Goal: Task Accomplishment & Management: Manage account settings

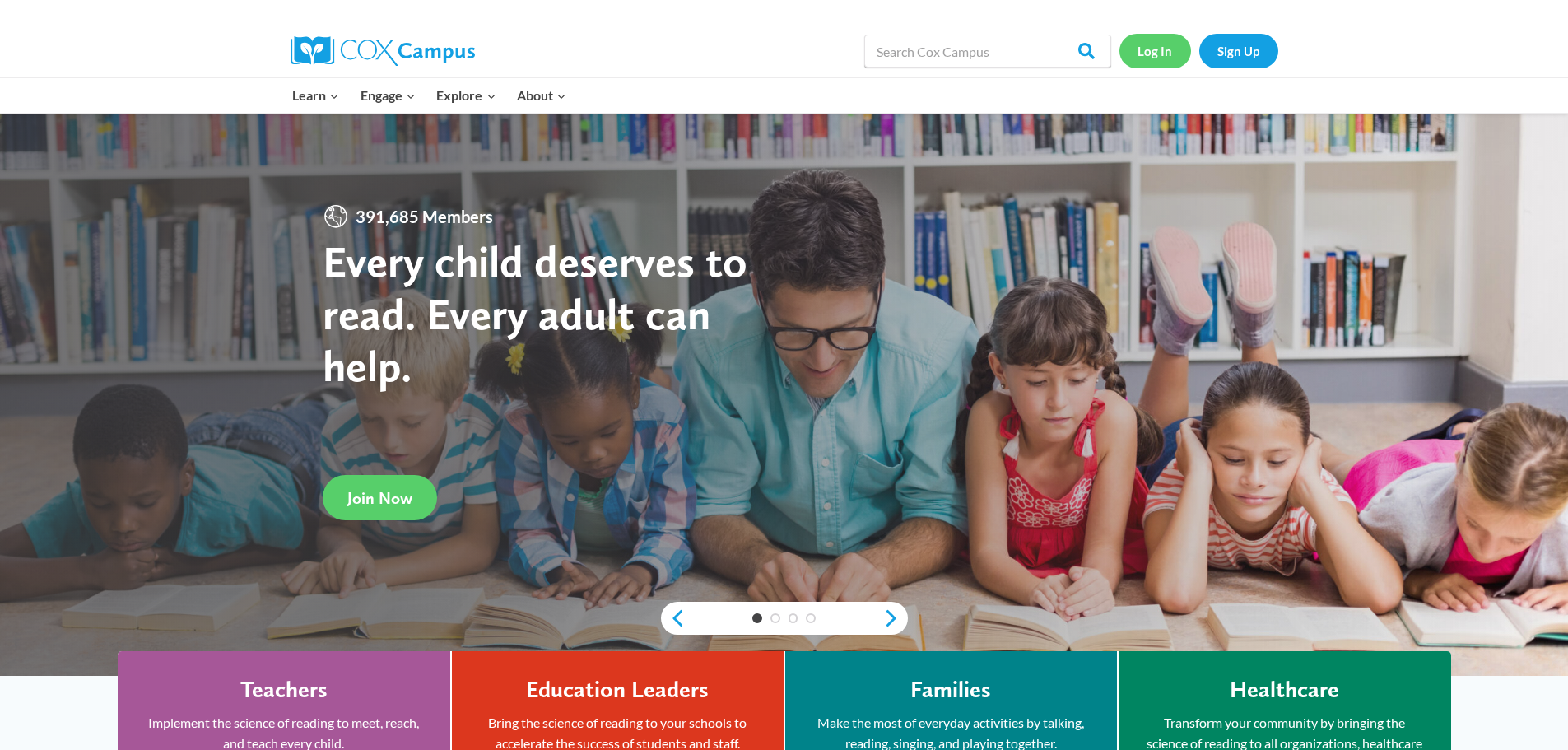
click at [1155, 48] on link "Log In" at bounding box center [1155, 50] width 72 height 33
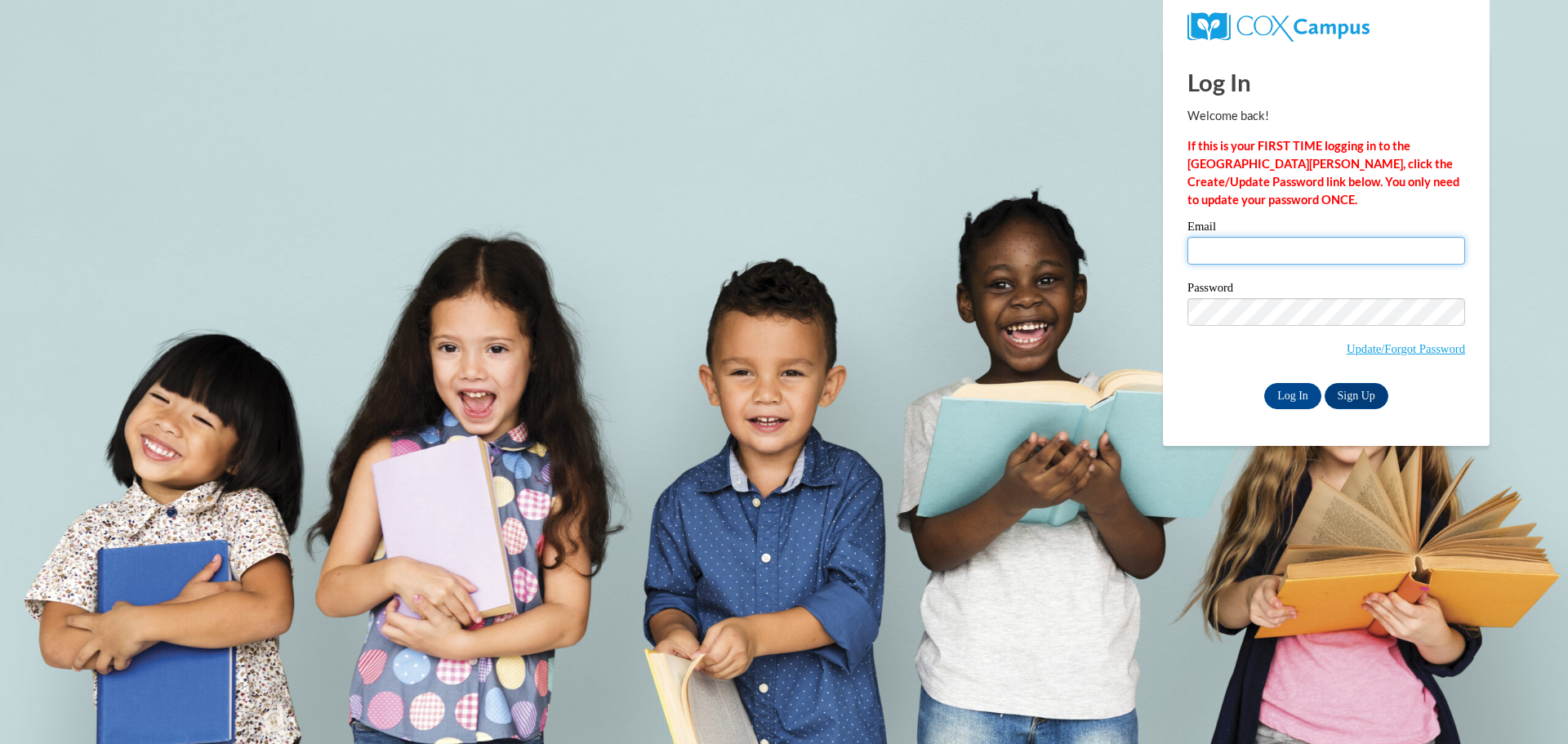
click at [1265, 245] on input "Email" at bounding box center [1326, 251] width 278 height 28
type input "ashleynicole8790@yahoo.com"
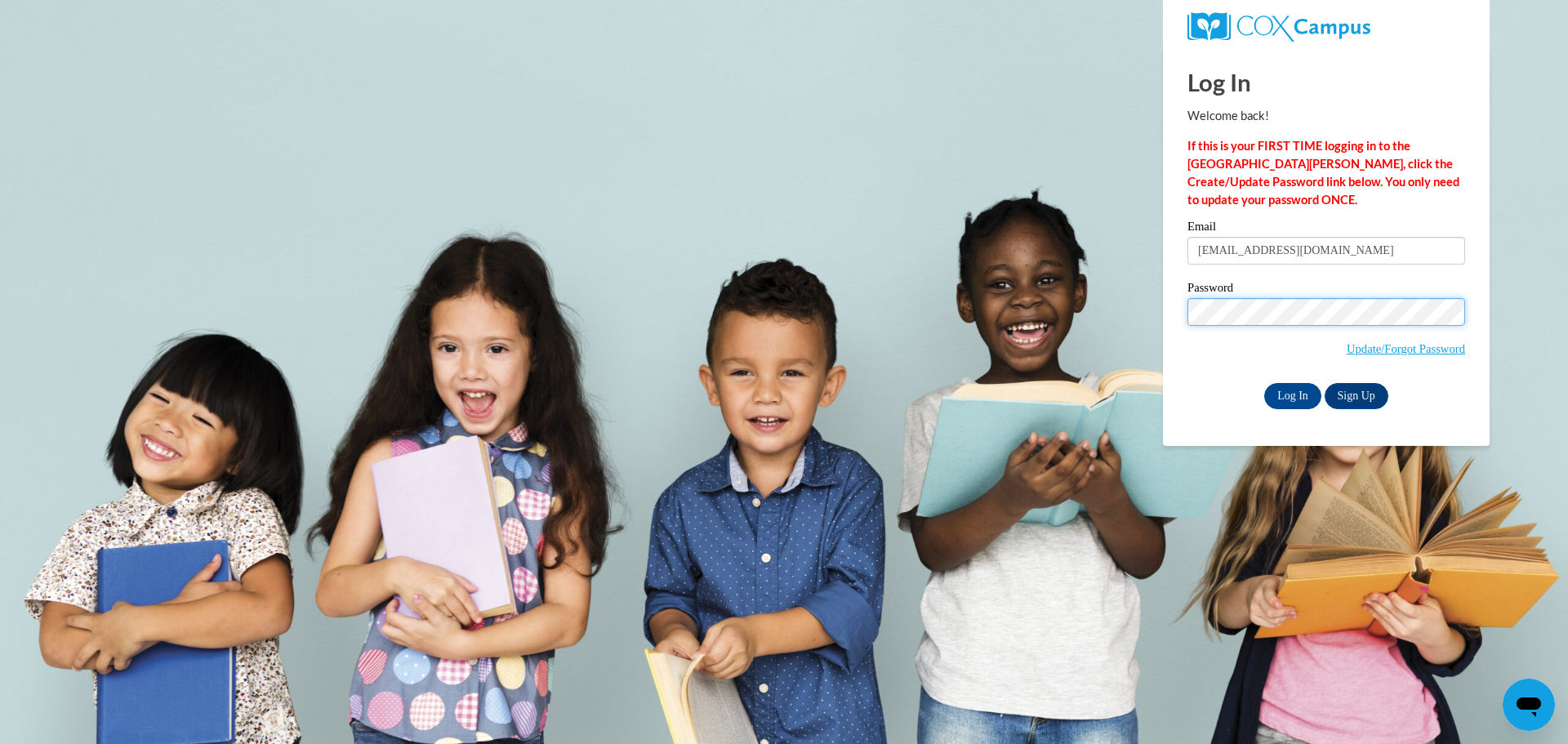
click at [1265, 383] on input "Log In" at bounding box center [1293, 396] width 57 height 26
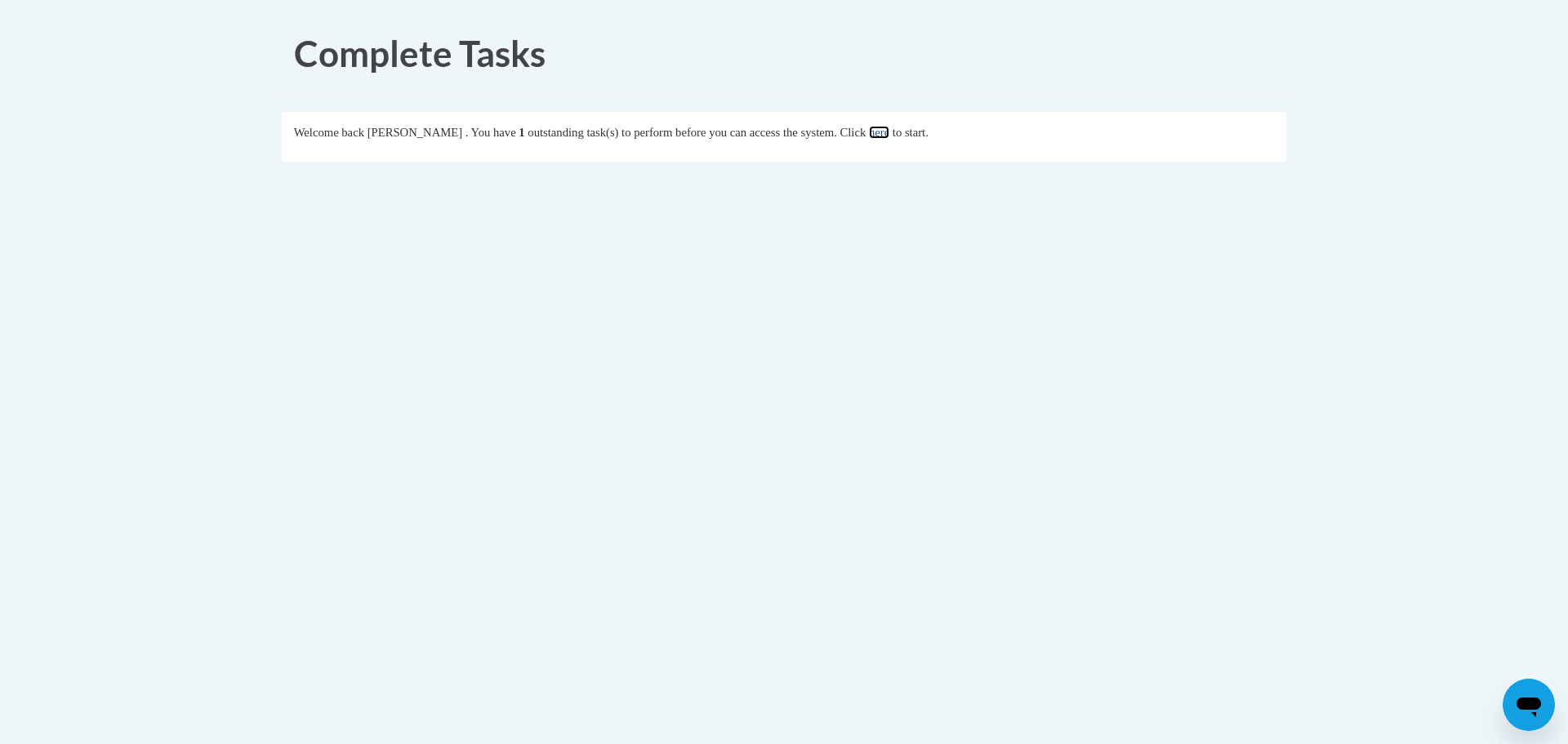
click at [890, 134] on link "here" at bounding box center [880, 132] width 20 height 13
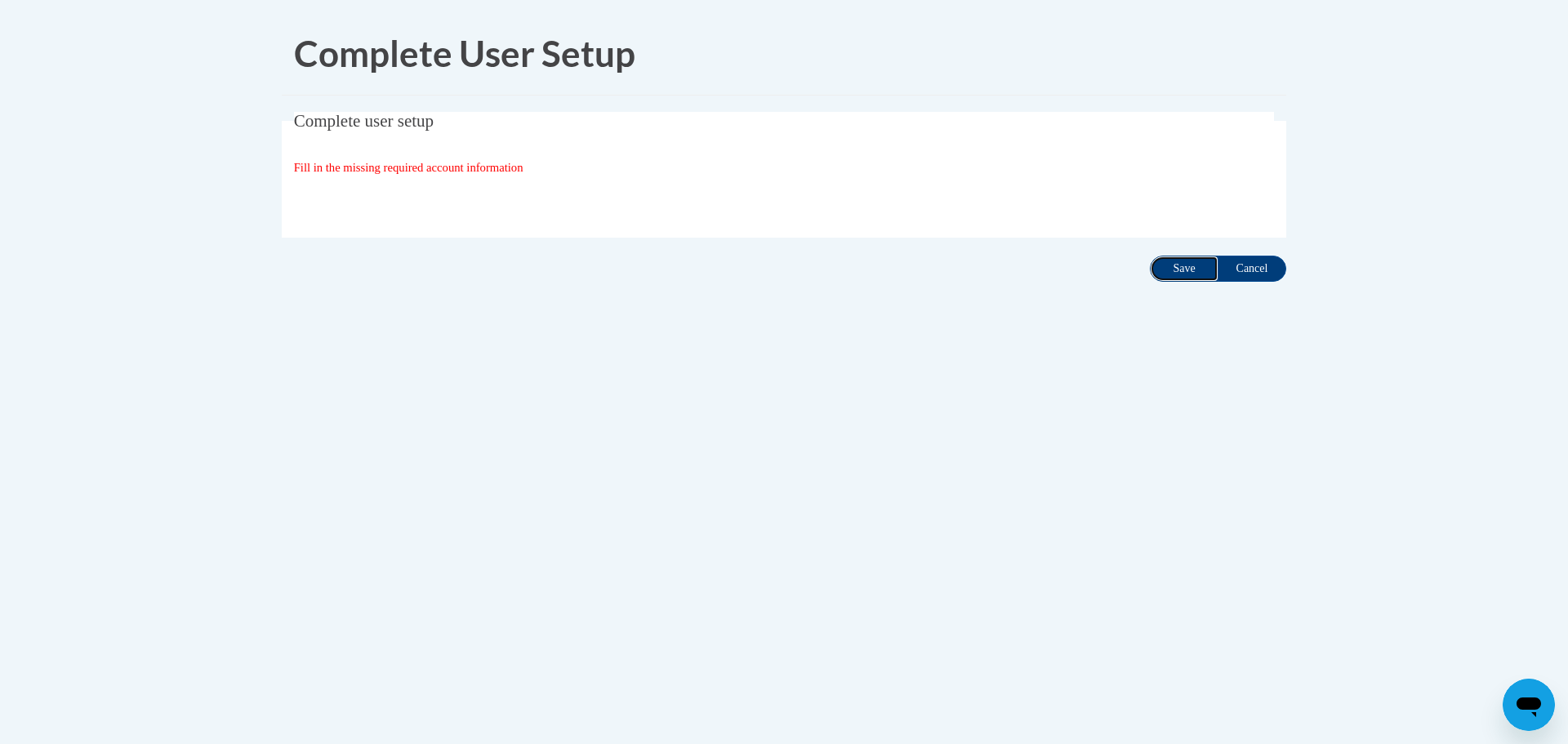
click at [1168, 267] on input "Save" at bounding box center [1184, 268] width 69 height 26
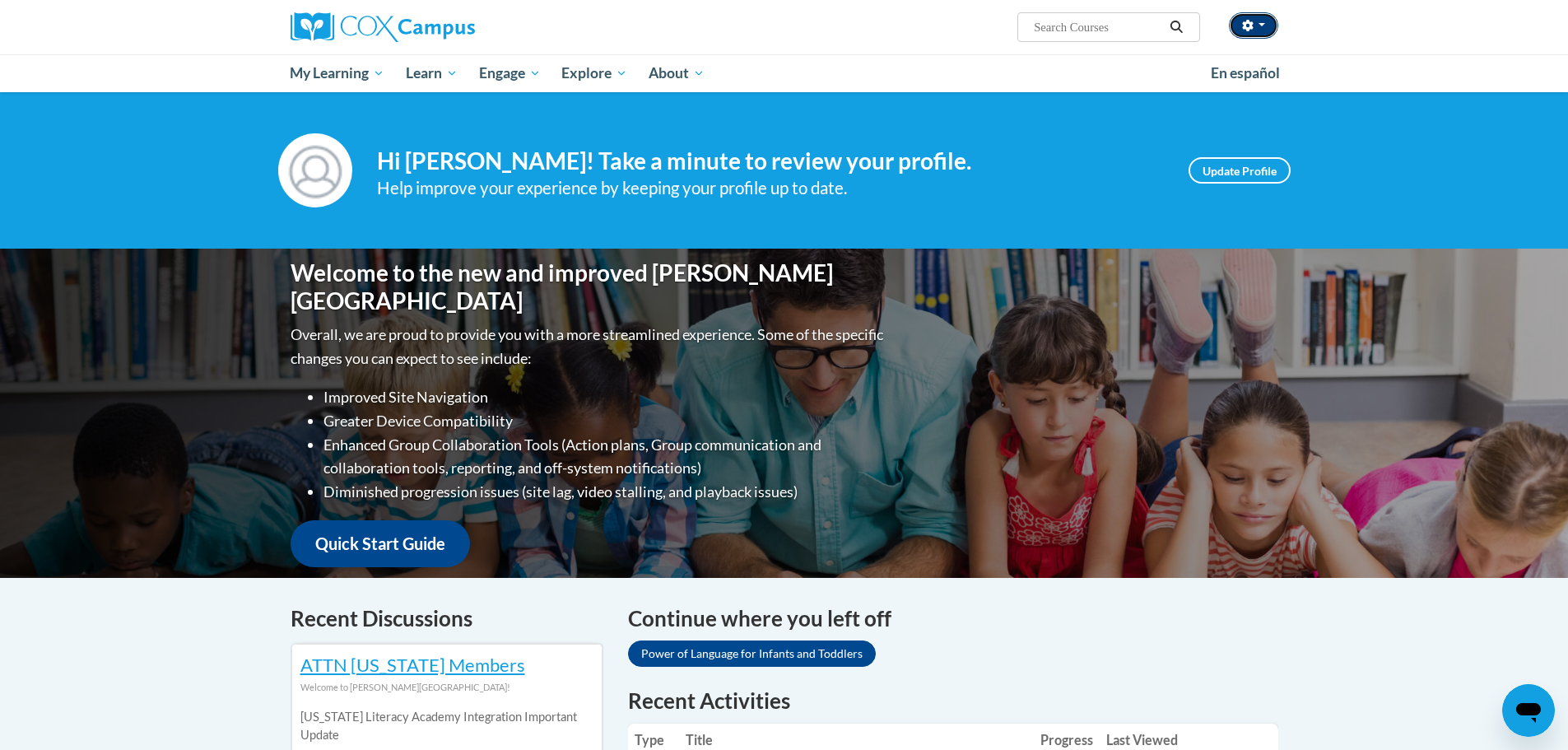
click at [1265, 30] on button "button" at bounding box center [1254, 25] width 50 height 27
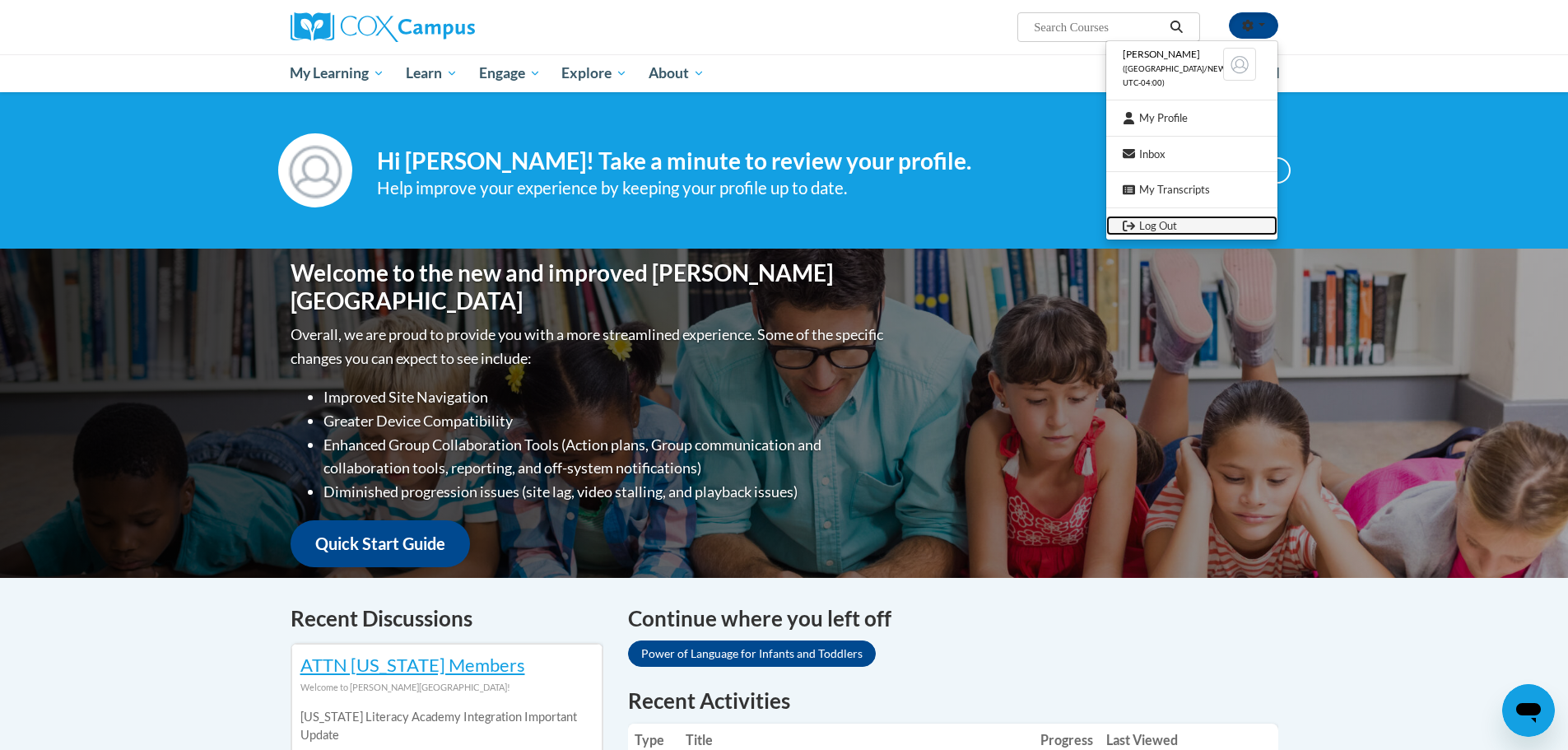
click at [1170, 225] on link "Log Out" at bounding box center [1192, 226] width 171 height 21
